Goal: Task Accomplishment & Management: Manage account settings

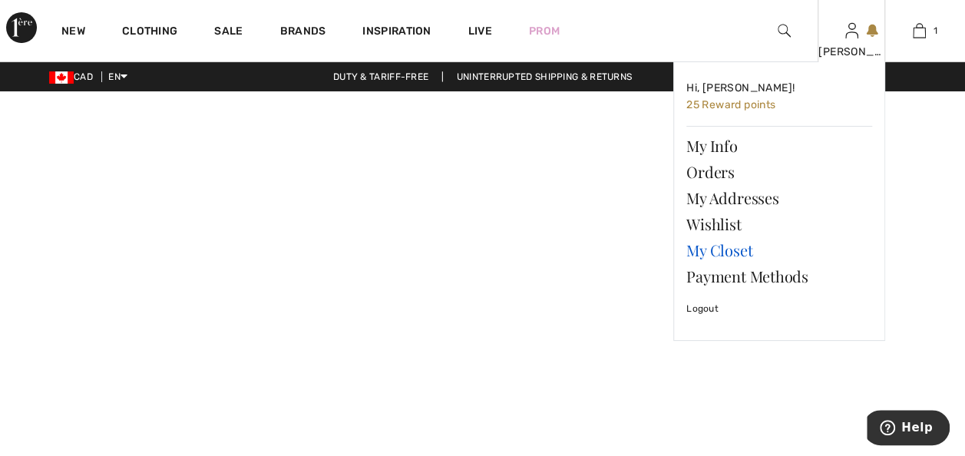
click at [733, 247] on link "My Closet" at bounding box center [780, 250] width 186 height 26
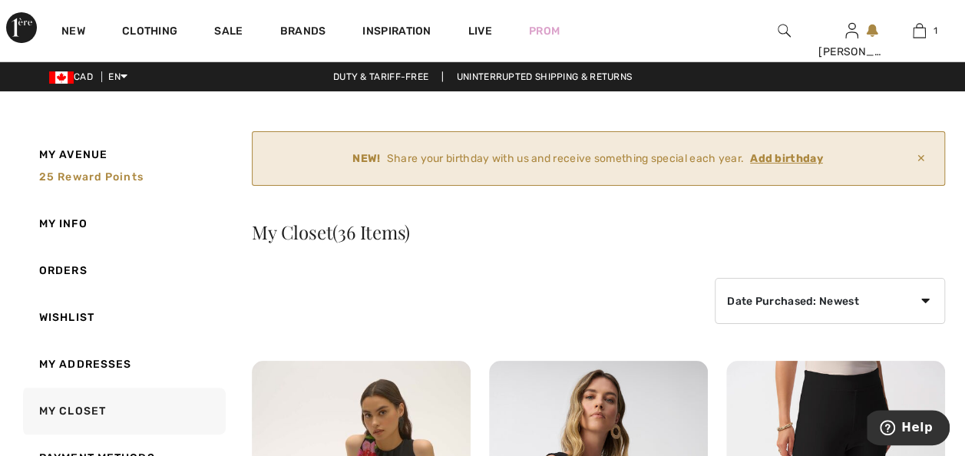
click at [783, 155] on ins "Add birthday" at bounding box center [786, 158] width 73 height 13
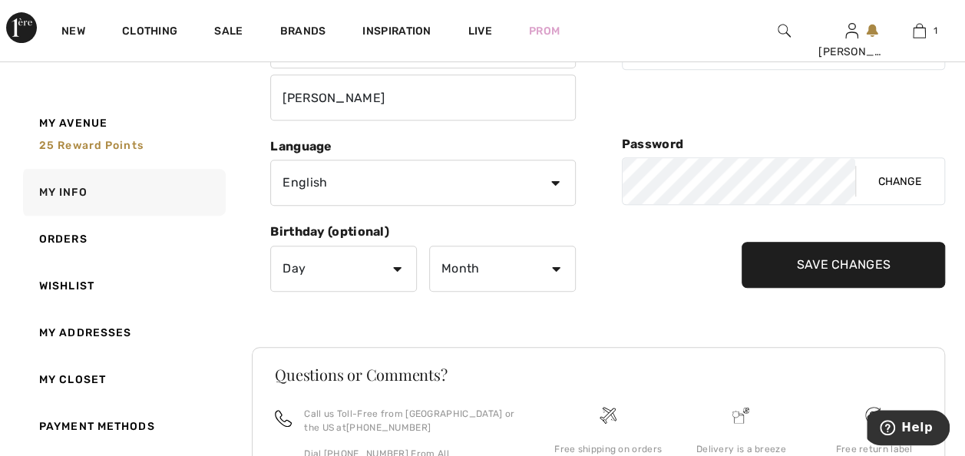
scroll to position [307, 0]
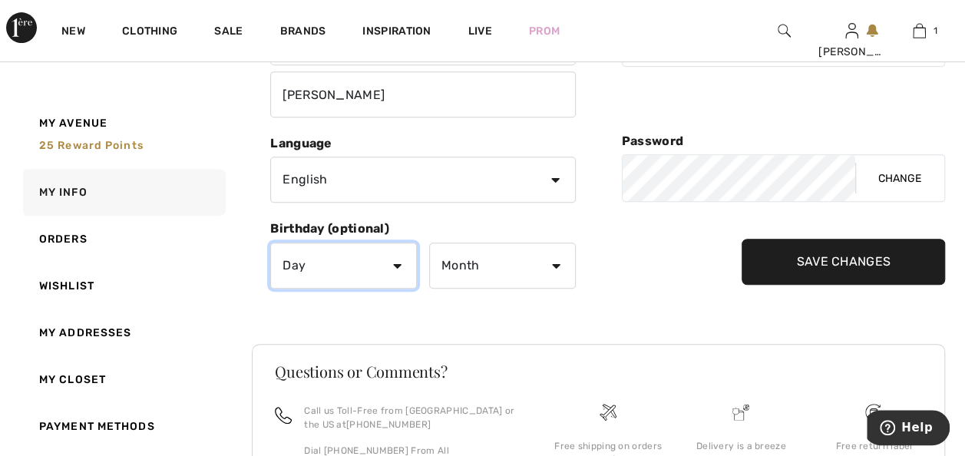
click at [396, 260] on select "Day 1 2 3 4 5 6 7 8 9 10 11 12 13 14 15 16 17 18 19 20 21 22 23 24 25 26 27 28 …" at bounding box center [343, 266] width 147 height 46
select select "10"
click at [270, 243] on select "Day 1 2 3 4 5 6 7 8 9 10 11 12 13 14 15 16 17 18 19 20 21 22 23 24 25 26 27 28 …" at bounding box center [343, 266] width 147 height 46
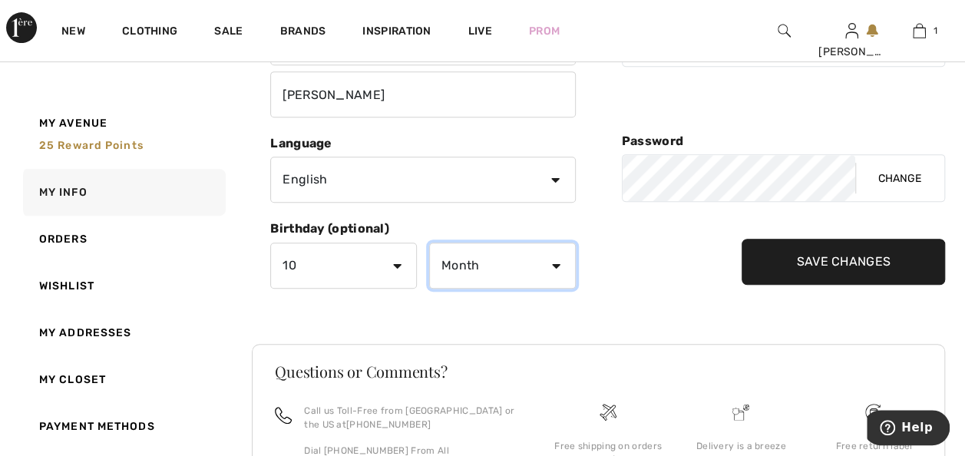
click at [502, 266] on select "Month January February March April May June July August September October Novem…" at bounding box center [502, 266] width 147 height 46
select select "4"
click at [429, 243] on select "Month January February March April May June July August September October Novem…" at bounding box center [502, 266] width 147 height 46
click at [786, 265] on input "Save Changes" at bounding box center [844, 262] width 204 height 46
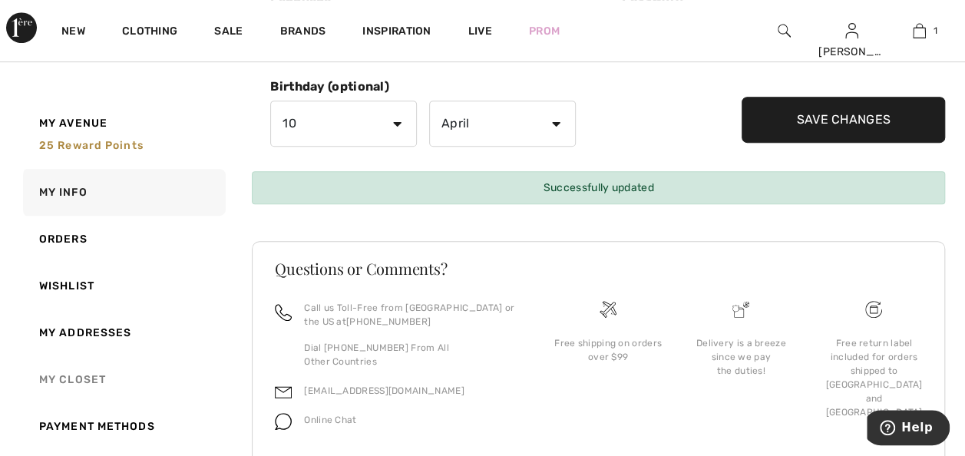
scroll to position [384, 0]
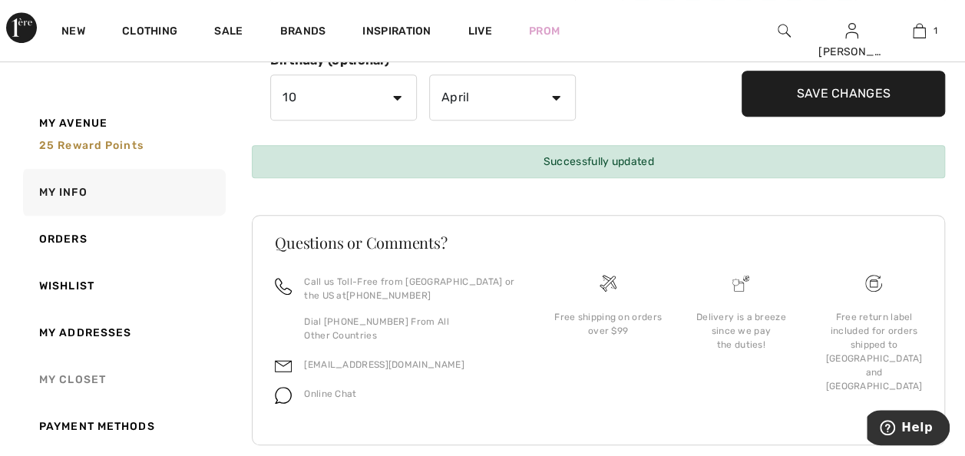
click at [79, 372] on link "My Closet" at bounding box center [123, 379] width 206 height 47
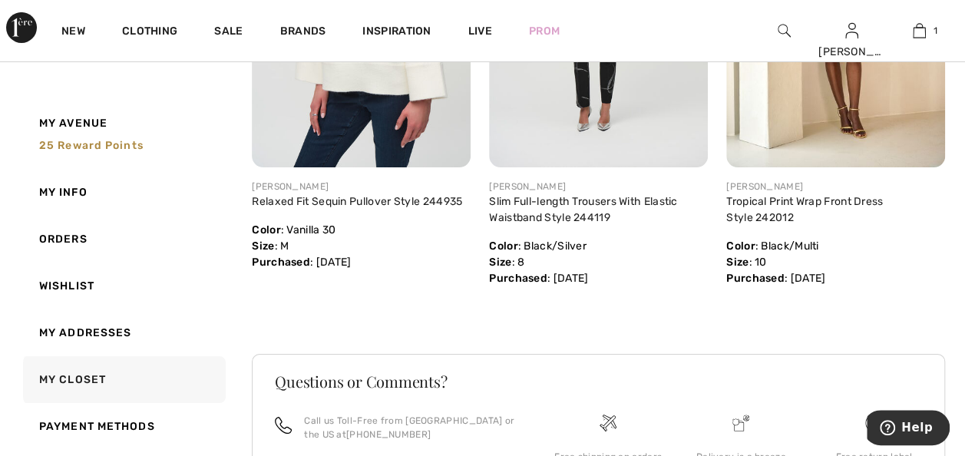
scroll to position [5848, 0]
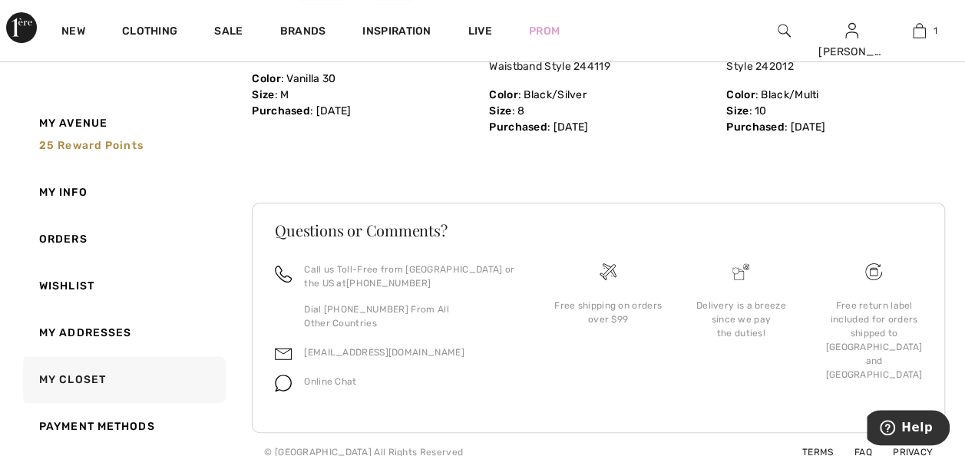
click at [79, 376] on link "My Closet" at bounding box center [123, 379] width 206 height 47
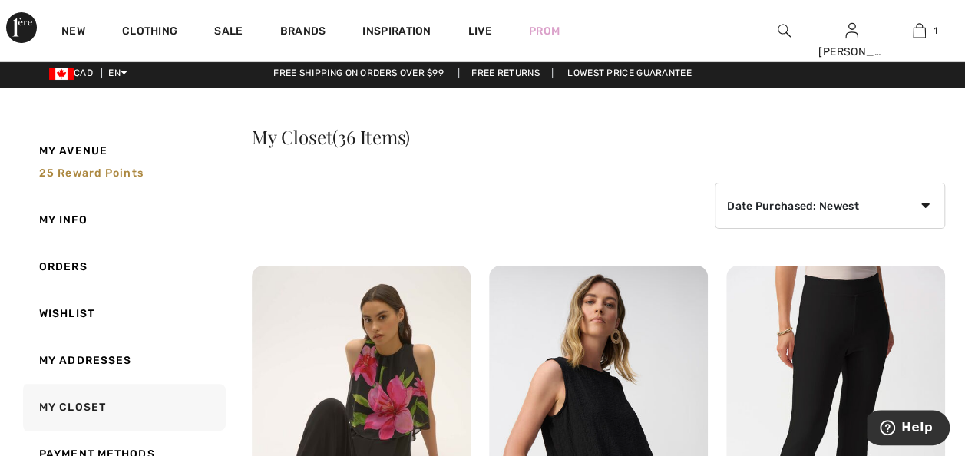
scroll to position [0, 0]
